Goal: Task Accomplishment & Management: Use online tool/utility

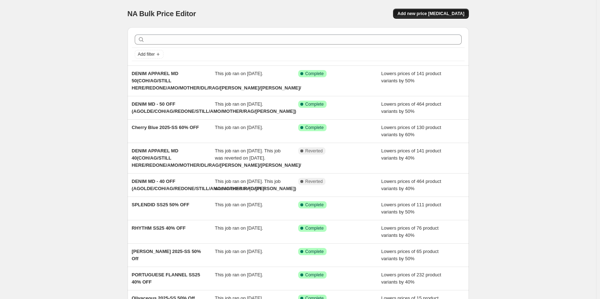
click at [432, 12] on span "Add new price [MEDICAL_DATA]" at bounding box center [430, 14] width 67 height 6
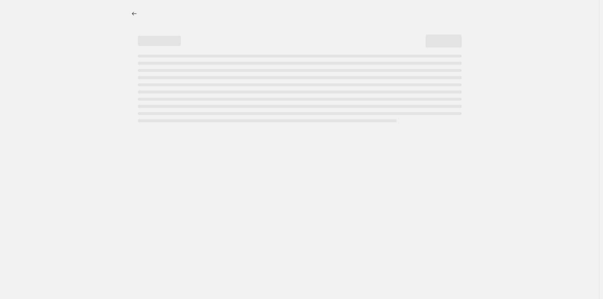
select select "percentage"
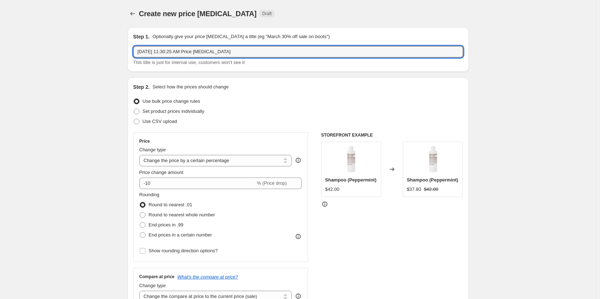
drag, startPoint x: 236, startPoint y: 51, endPoint x: 127, endPoint y: 49, distance: 109.6
type input "HOME SUMMER 2025 SALE"
click at [153, 182] on input "-10" at bounding box center [197, 182] width 116 height 11
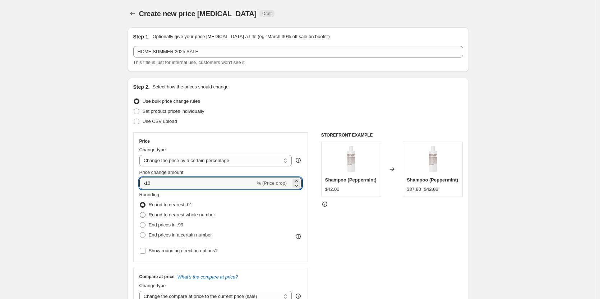
type input "-1"
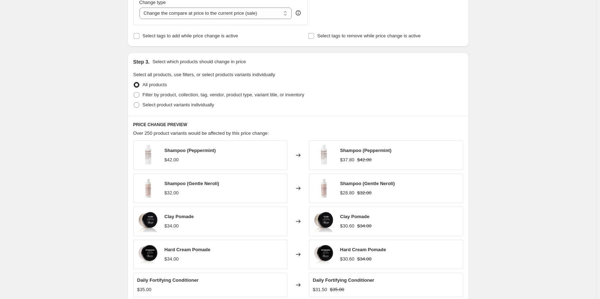
scroll to position [287, 0]
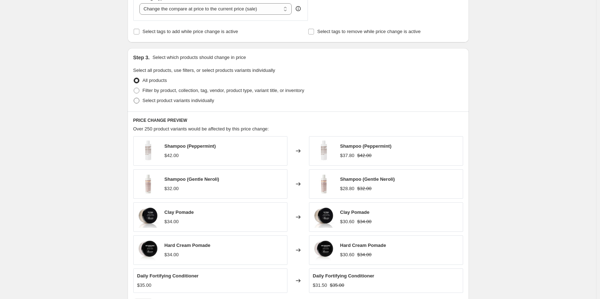
type input "-20"
click at [138, 99] on span at bounding box center [137, 101] width 6 height 6
click at [134, 98] on input "Select product variants individually" at bounding box center [134, 98] width 0 height 0
radio input "true"
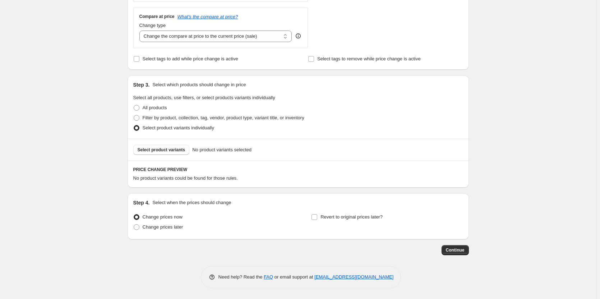
scroll to position [260, 0]
click at [161, 150] on span "Select product variants" at bounding box center [162, 150] width 48 height 6
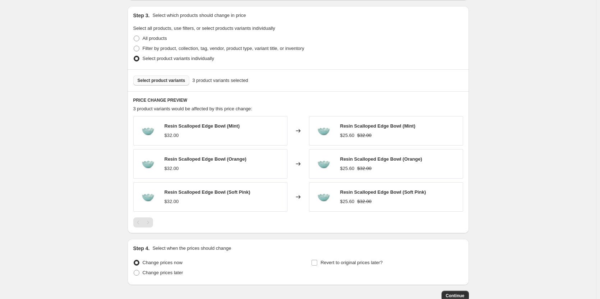
scroll to position [332, 0]
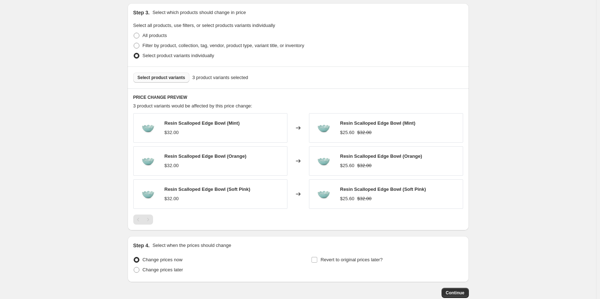
click at [153, 80] on span "Select product variants" at bounding box center [162, 78] width 48 height 6
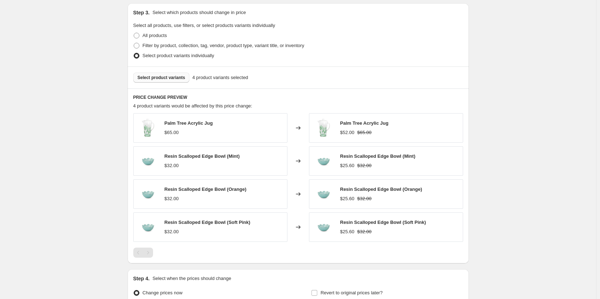
click at [173, 83] on div "Select product variants 4 product variants selected" at bounding box center [298, 77] width 341 height 22
click at [174, 80] on span "Select product variants" at bounding box center [162, 78] width 48 height 6
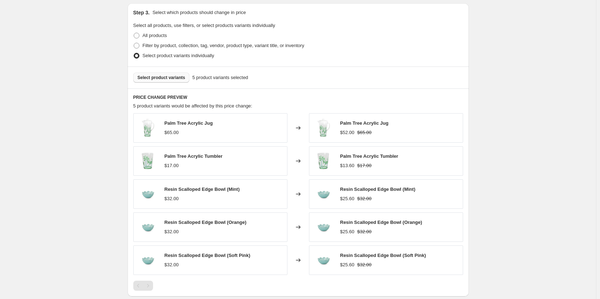
click at [161, 84] on div "Select product variants 5 product variants selected" at bounding box center [298, 77] width 341 height 22
click at [162, 83] on button "Select product variants" at bounding box center [161, 78] width 56 height 10
click at [156, 77] on span "Select product variants" at bounding box center [162, 78] width 48 height 6
click at [172, 80] on span "Select product variants" at bounding box center [162, 78] width 48 height 6
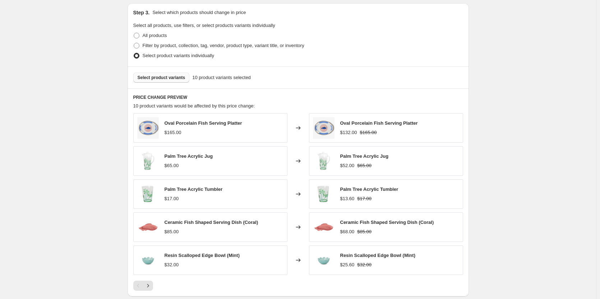
click at [157, 80] on span "Select product variants" at bounding box center [162, 78] width 48 height 6
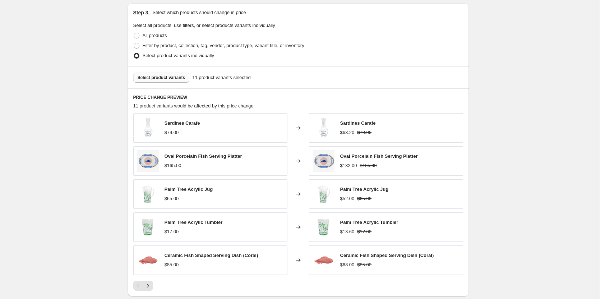
click at [159, 82] on button "Select product variants" at bounding box center [161, 78] width 56 height 10
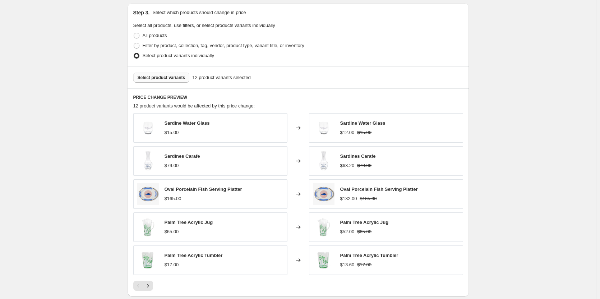
click at [151, 82] on button "Select product variants" at bounding box center [161, 78] width 56 height 10
click at [153, 83] on div "Select product variants 13 product variants selected" at bounding box center [298, 77] width 341 height 22
click at [159, 80] on span "Select product variants" at bounding box center [162, 78] width 48 height 6
click at [151, 78] on span "Select product variants" at bounding box center [162, 78] width 48 height 6
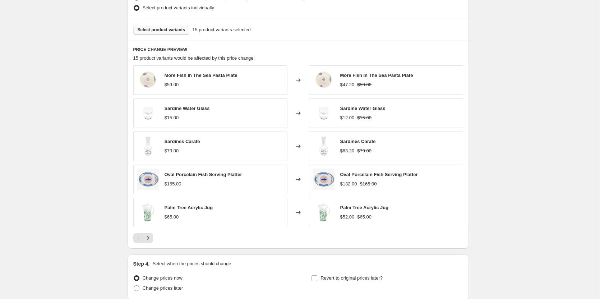
scroll to position [404, 0]
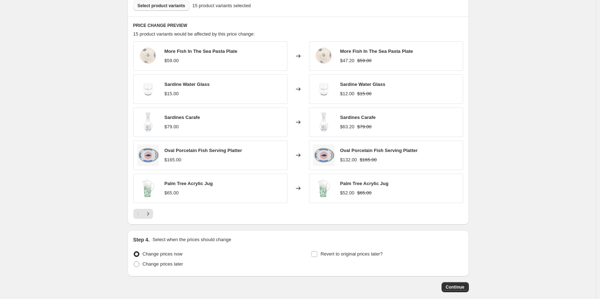
click at [179, 11] on button "Select product variants" at bounding box center [161, 6] width 56 height 10
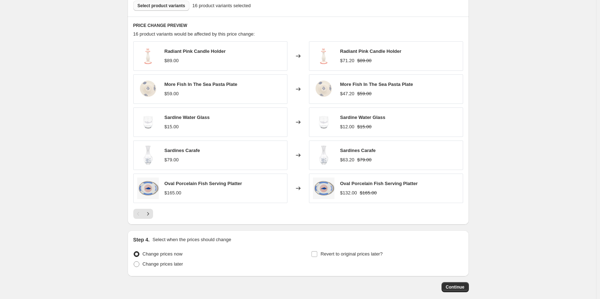
click at [162, 3] on span "Select product variants" at bounding box center [162, 6] width 48 height 6
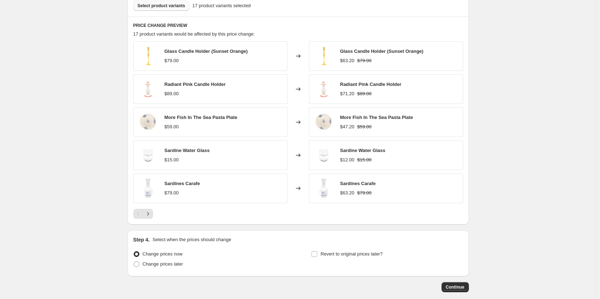
click at [167, 6] on span "Select product variants" at bounding box center [162, 6] width 48 height 6
click at [171, 7] on span "Select product variants" at bounding box center [162, 6] width 48 height 6
click at [160, 9] on span "Select product variants" at bounding box center [162, 6] width 48 height 6
click at [164, 7] on span "Select product variants" at bounding box center [162, 6] width 48 height 6
click at [159, 8] on span "Select product variants" at bounding box center [162, 6] width 48 height 6
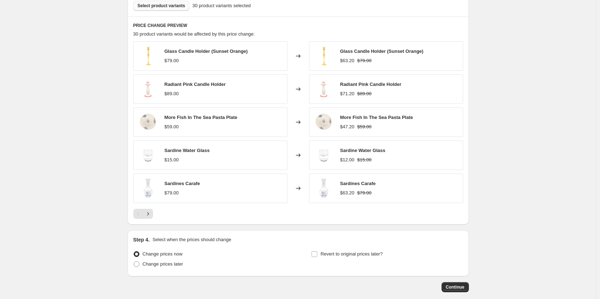
click at [174, 6] on span "Select product variants" at bounding box center [162, 6] width 48 height 6
click at [170, 3] on button "Select product variants" at bounding box center [161, 6] width 56 height 10
click at [179, 9] on button "Select product variants" at bounding box center [161, 6] width 56 height 10
click at [175, 10] on button "Select product variants" at bounding box center [161, 6] width 56 height 10
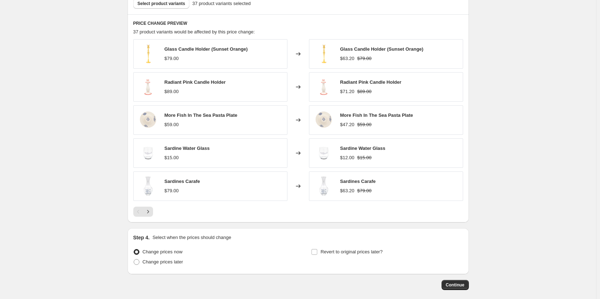
scroll to position [441, 0]
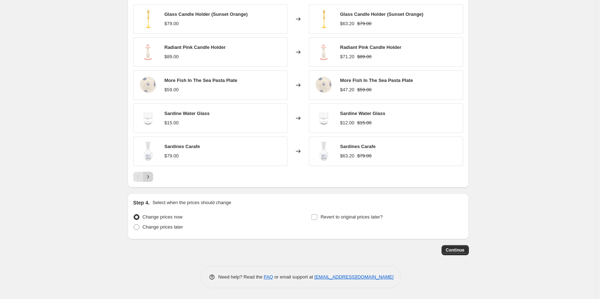
click at [152, 180] on icon "Next" at bounding box center [147, 176] width 7 height 7
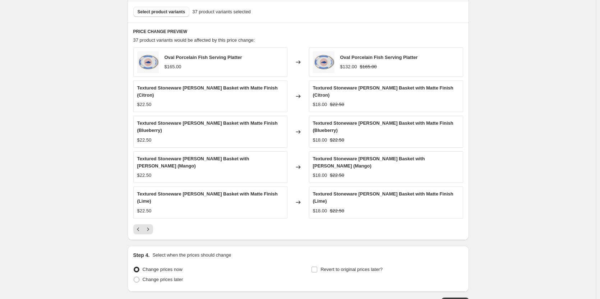
scroll to position [386, 0]
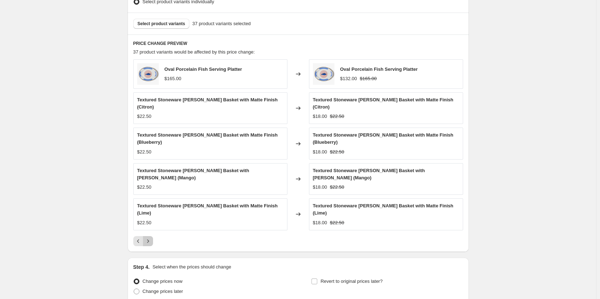
click at [152, 237] on icon "Next" at bounding box center [147, 240] width 7 height 7
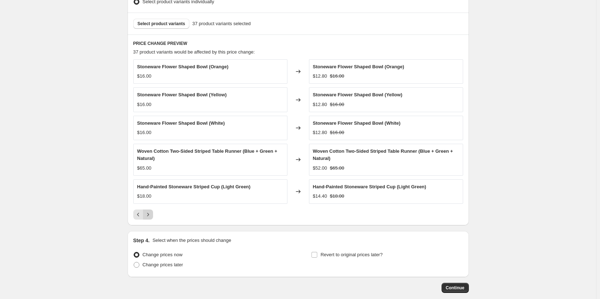
click at [148, 213] on icon "Next" at bounding box center [147, 214] width 7 height 7
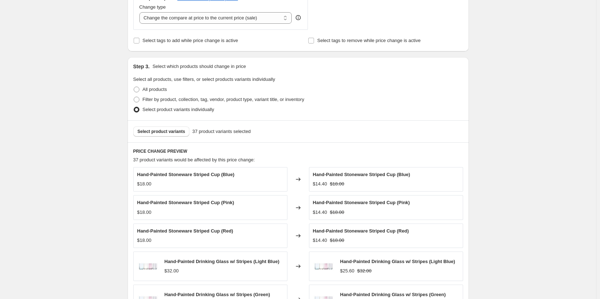
scroll to position [427, 0]
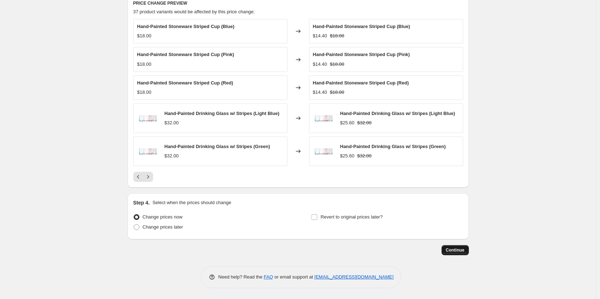
click at [449, 248] on span "Continue" at bounding box center [455, 250] width 19 height 6
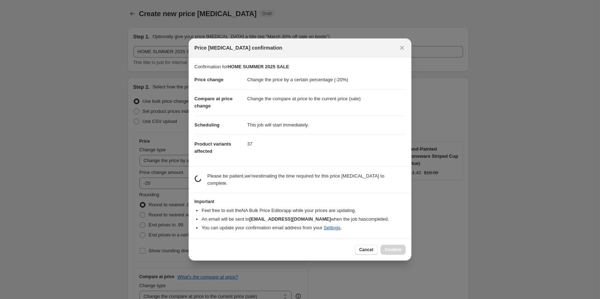
scroll to position [0, 0]
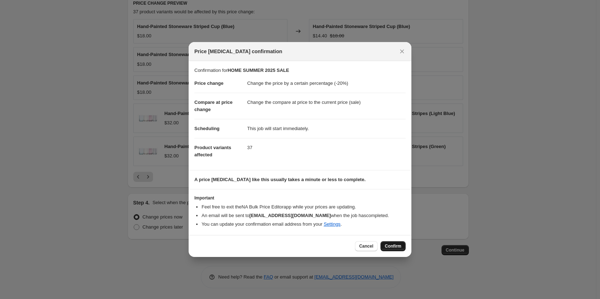
click at [388, 243] on span "Confirm" at bounding box center [393, 246] width 17 height 6
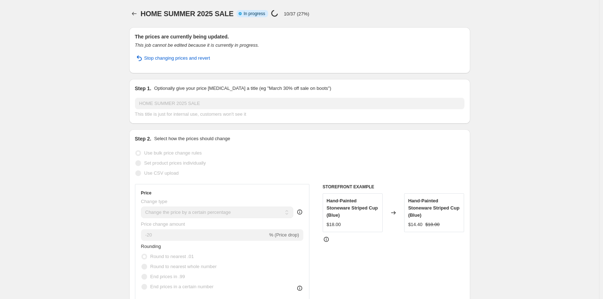
select select "percentage"
